Goal: Browse casually

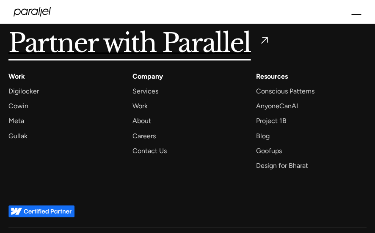
scroll to position [4326, 0]
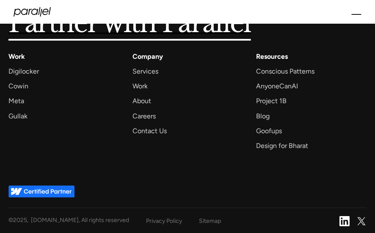
click at [20, 98] on div "Meta" at bounding box center [16, 100] width 16 height 11
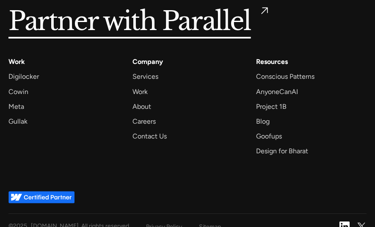
scroll to position [3840, 0]
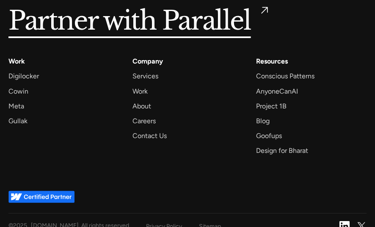
click at [19, 115] on div "Gullak" at bounding box center [17, 120] width 19 height 11
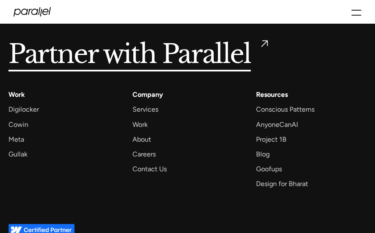
scroll to position [4772, 0]
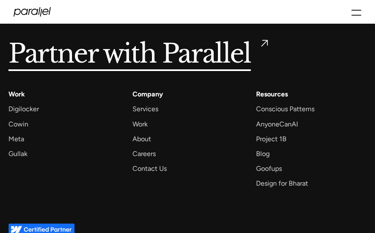
click at [290, 119] on div "AnyoneCanAI" at bounding box center [277, 124] width 42 height 11
